Goal: Task Accomplishment & Management: Use online tool/utility

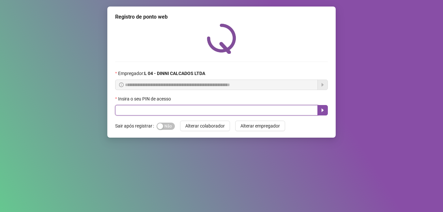
click at [188, 113] on input "text" at bounding box center [216, 110] width 203 height 10
type input "*****"
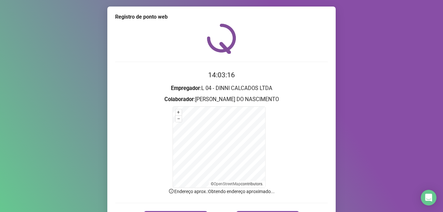
scroll to position [41, 0]
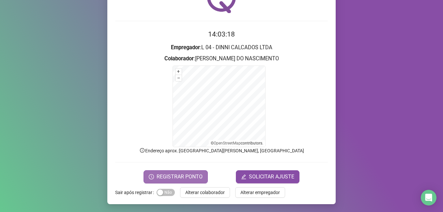
click at [178, 178] on span "REGISTRAR PONTO" at bounding box center [180, 177] width 46 height 8
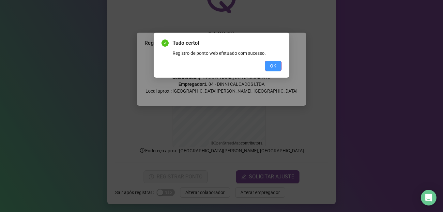
click at [277, 66] on button "OK" at bounding box center [273, 66] width 17 height 10
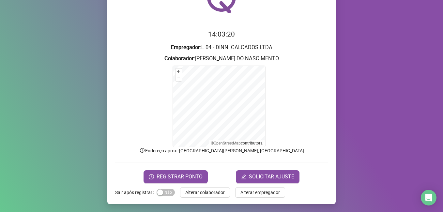
click at [203, 193] on span "Alterar colaborador" at bounding box center [204, 192] width 39 height 7
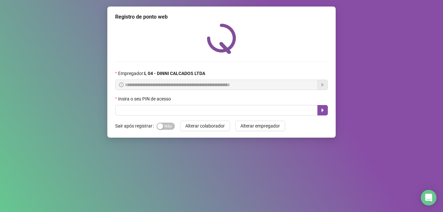
scroll to position [0, 0]
click at [145, 110] on input "text" at bounding box center [216, 110] width 203 height 10
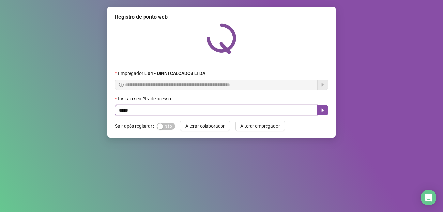
type input "*****"
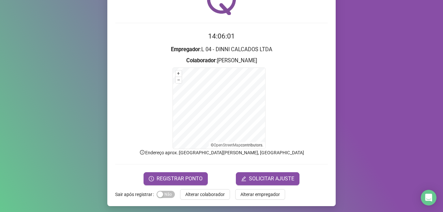
scroll to position [41, 0]
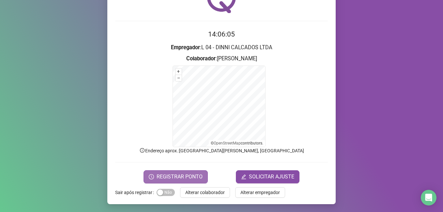
click at [181, 177] on span "REGISTRAR PONTO" at bounding box center [180, 177] width 46 height 8
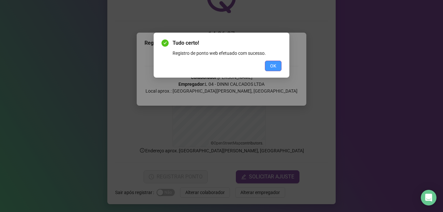
click at [272, 65] on span "OK" at bounding box center [273, 65] width 6 height 7
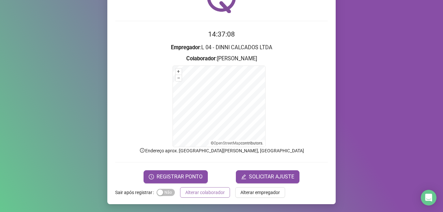
click at [195, 191] on span "Alterar colaborador" at bounding box center [204, 192] width 39 height 7
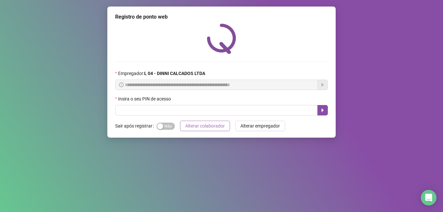
scroll to position [0, 0]
click at [185, 113] on input "text" at bounding box center [216, 110] width 203 height 10
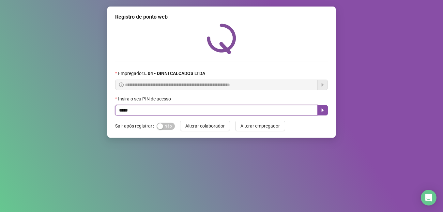
type input "*****"
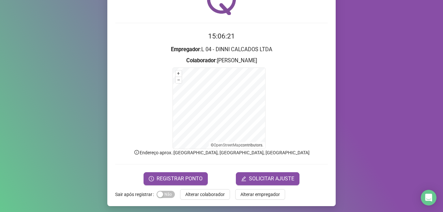
scroll to position [41, 0]
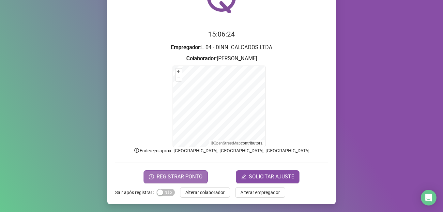
click at [165, 176] on span "REGISTRAR PONTO" at bounding box center [180, 177] width 46 height 8
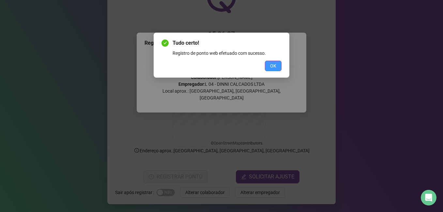
click at [268, 65] on button "OK" at bounding box center [273, 66] width 17 height 10
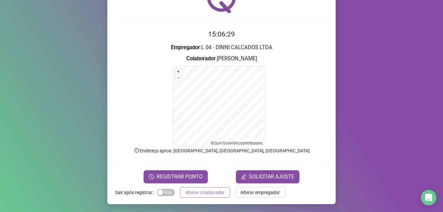
click at [193, 193] on span "Alterar colaborador" at bounding box center [204, 192] width 39 height 7
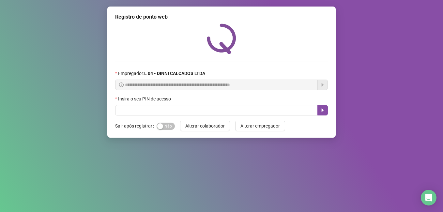
scroll to position [0, 0]
